Goal: Transaction & Acquisition: Purchase product/service

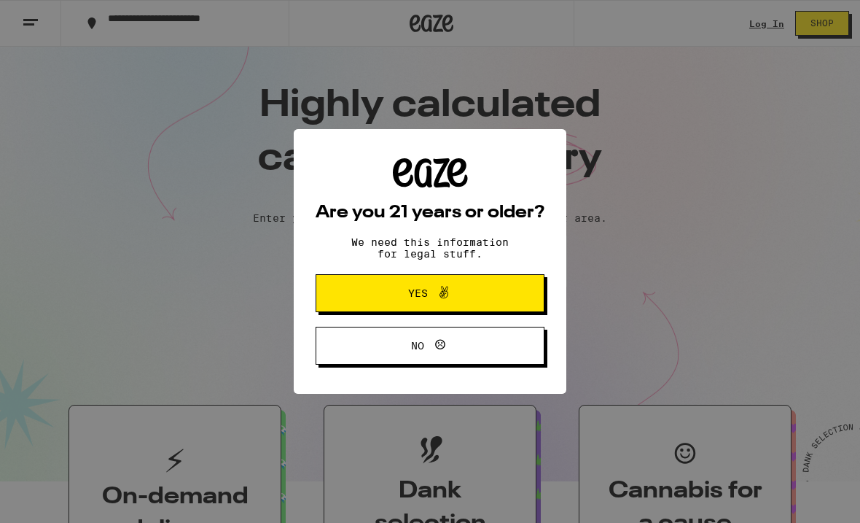
click at [411, 298] on span "Yes" at bounding box center [418, 293] width 20 height 10
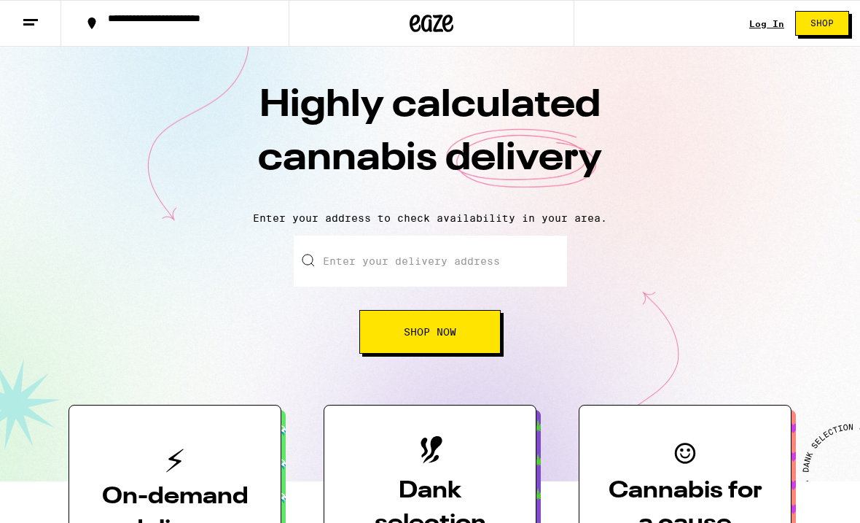
click at [755, 15] on div "Log In Shop" at bounding box center [804, 23] width 111 height 47
click at [755, 28] on link "Log In" at bounding box center [766, 23] width 35 height 9
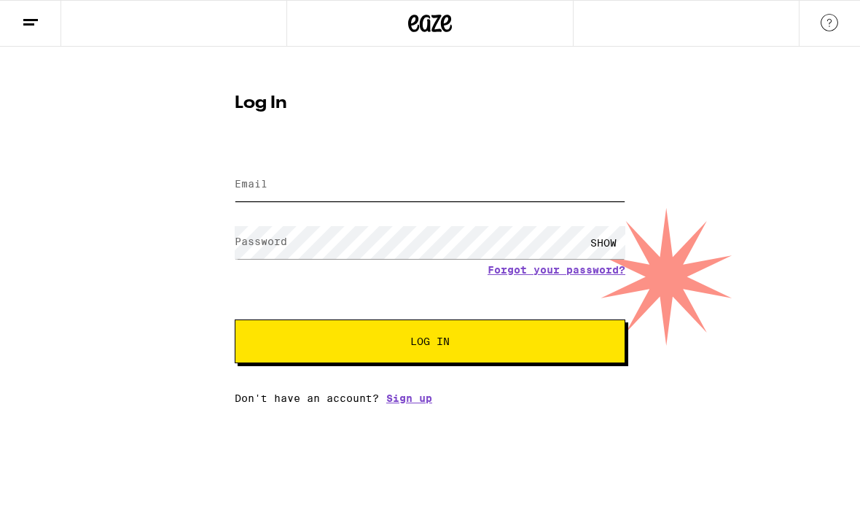
click at [301, 174] on input "Email" at bounding box center [430, 184] width 391 height 33
type input "[EMAIL_ADDRESS][DOMAIN_NAME]"
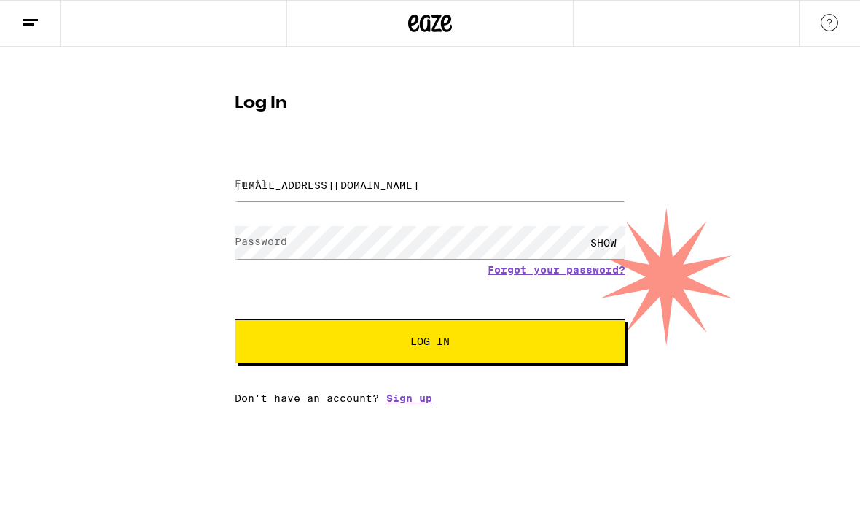
click at [430, 343] on button "Log In" at bounding box center [430, 341] width 391 height 44
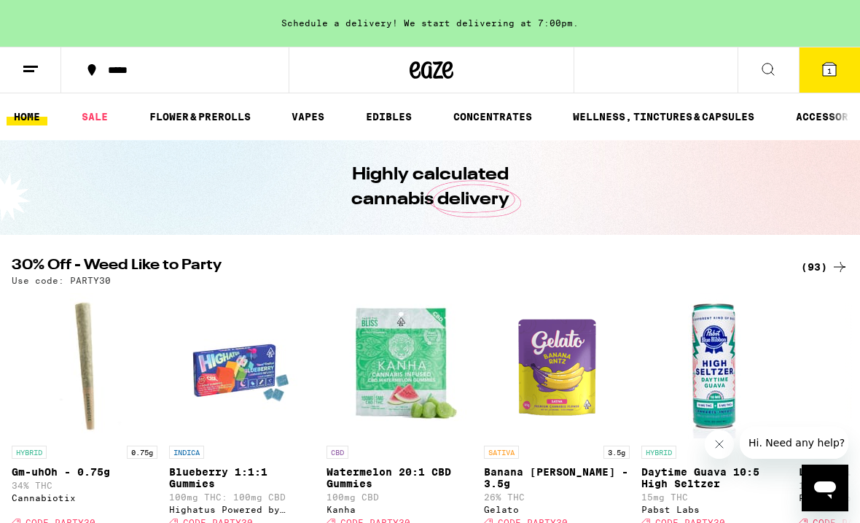
click at [315, 27] on div "Schedule a delivery! We start delivering at 7:00pm." at bounding box center [430, 23] width 860 height 47
click at [819, 77] on button "1" at bounding box center [829, 69] width 61 height 45
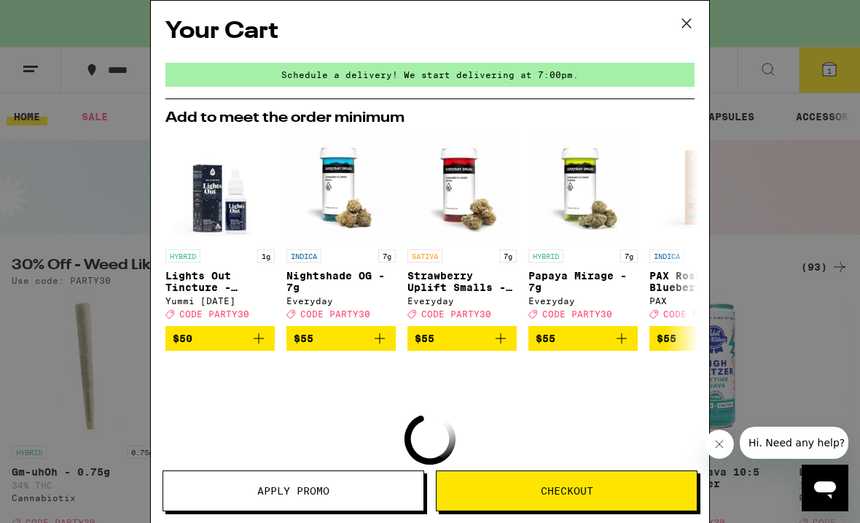
click at [687, 20] on icon at bounding box center [687, 23] width 22 height 22
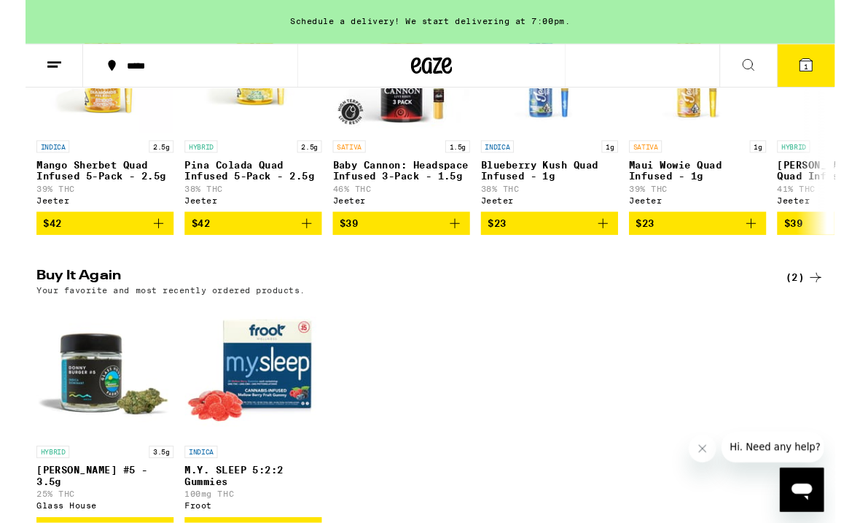
scroll to position [973, 0]
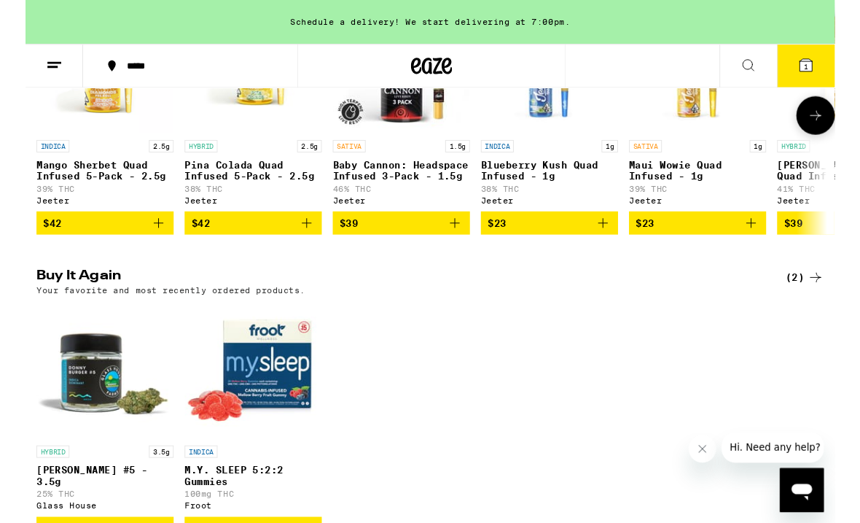
click at [152, 225] on link "INDICA 2.5g Mango Sherbet Quad Infused 5-Pack - 2.5g 39% THC [PERSON_NAME]" at bounding box center [85, 110] width 146 height 229
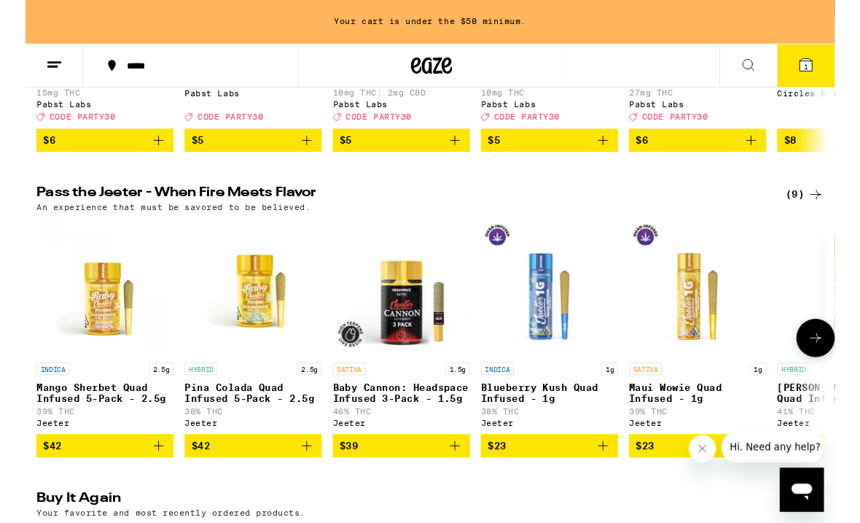
scroll to position [737, 0]
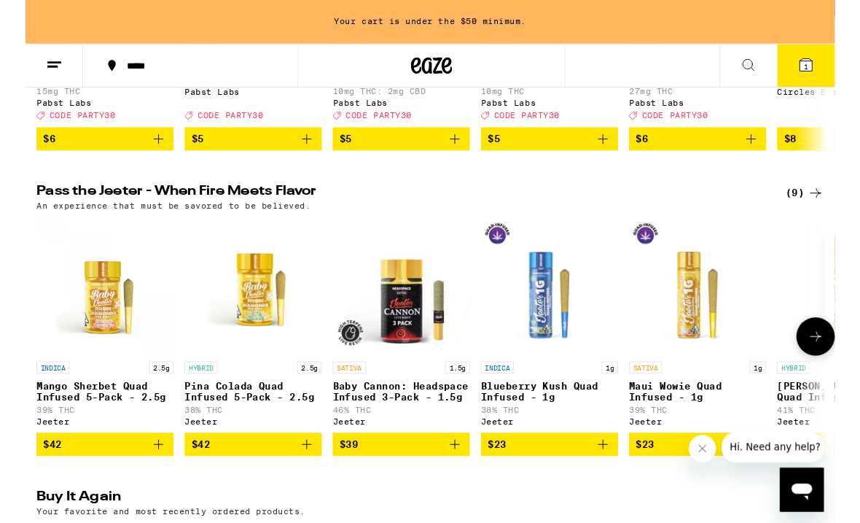
click at [835, 367] on icon at bounding box center [839, 357] width 17 height 17
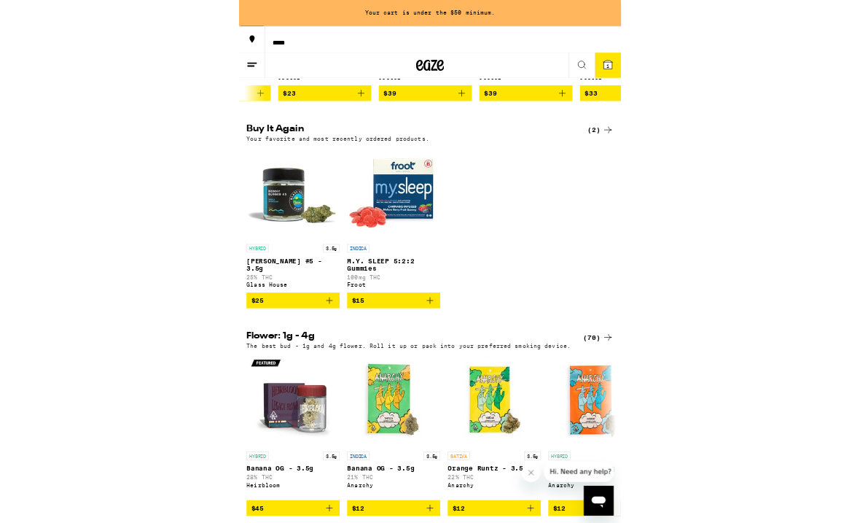
scroll to position [1195, 0]
